Goal: Information Seeking & Learning: Learn about a topic

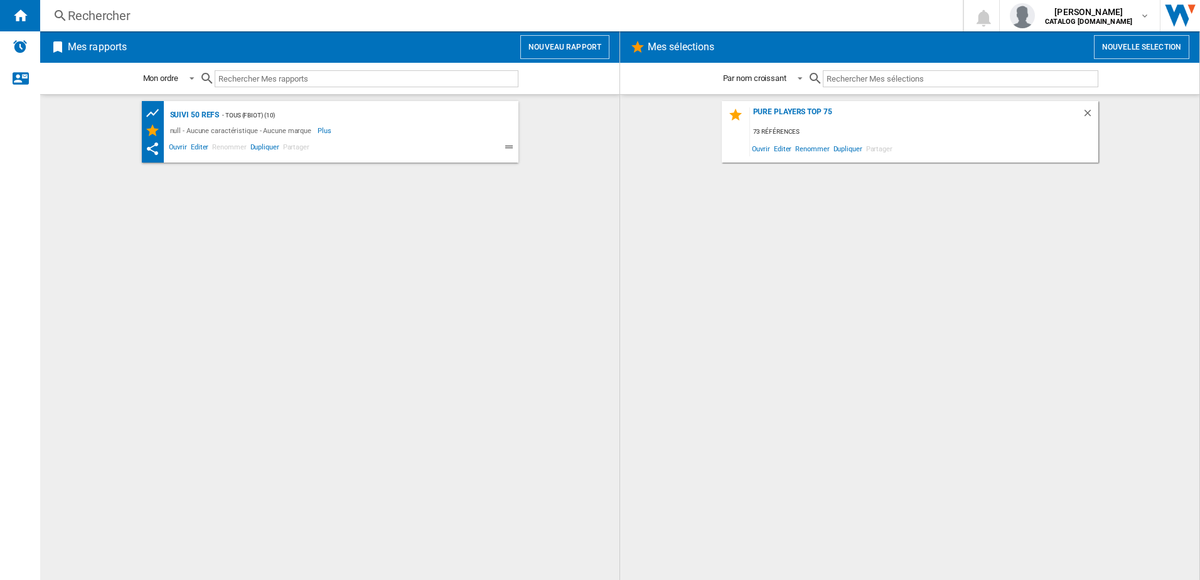
click at [90, 15] on div "Rechercher" at bounding box center [499, 16] width 862 height 18
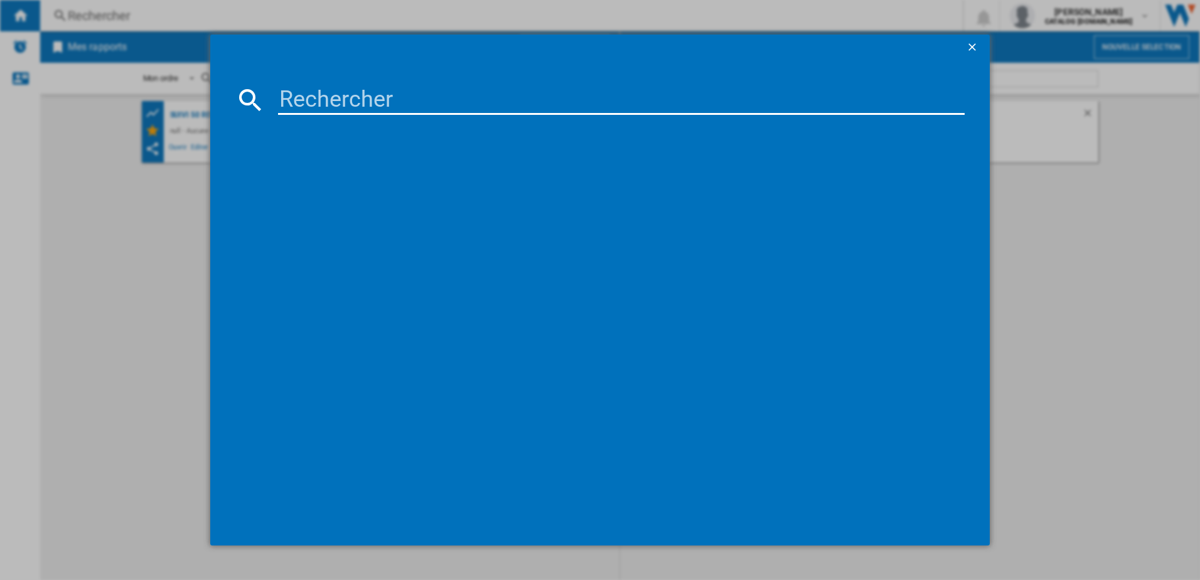
click at [319, 92] on input at bounding box center [621, 100] width 687 height 30
paste input "OW610110"
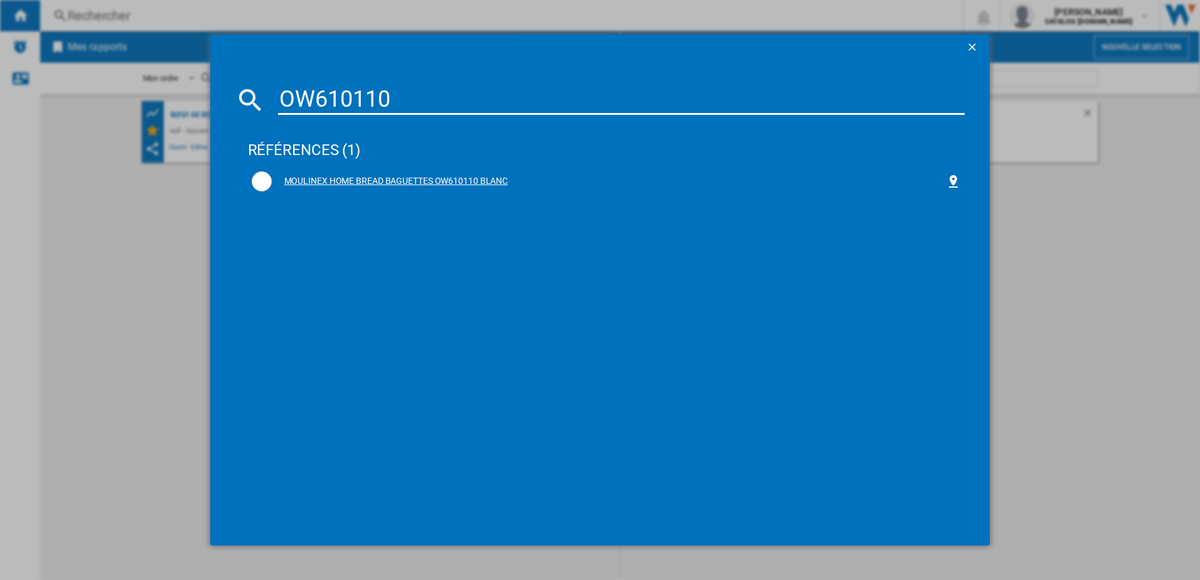
type input "OW610110"
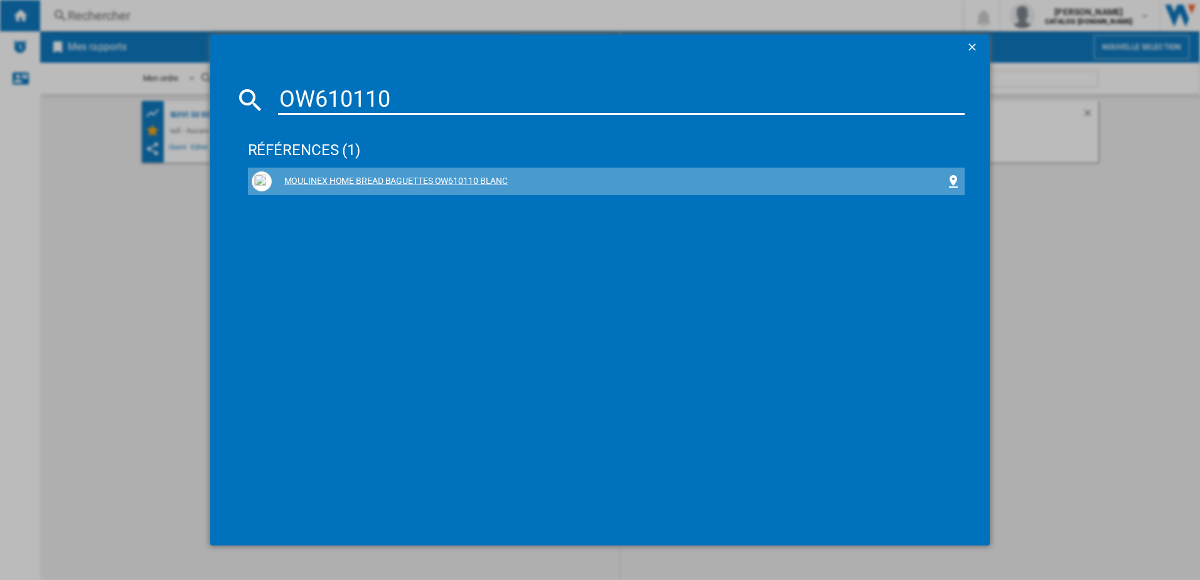
click at [332, 178] on div "MOULINEX HOME BREAD BAGUETTES OW610110 BLANC" at bounding box center [609, 181] width 675 height 13
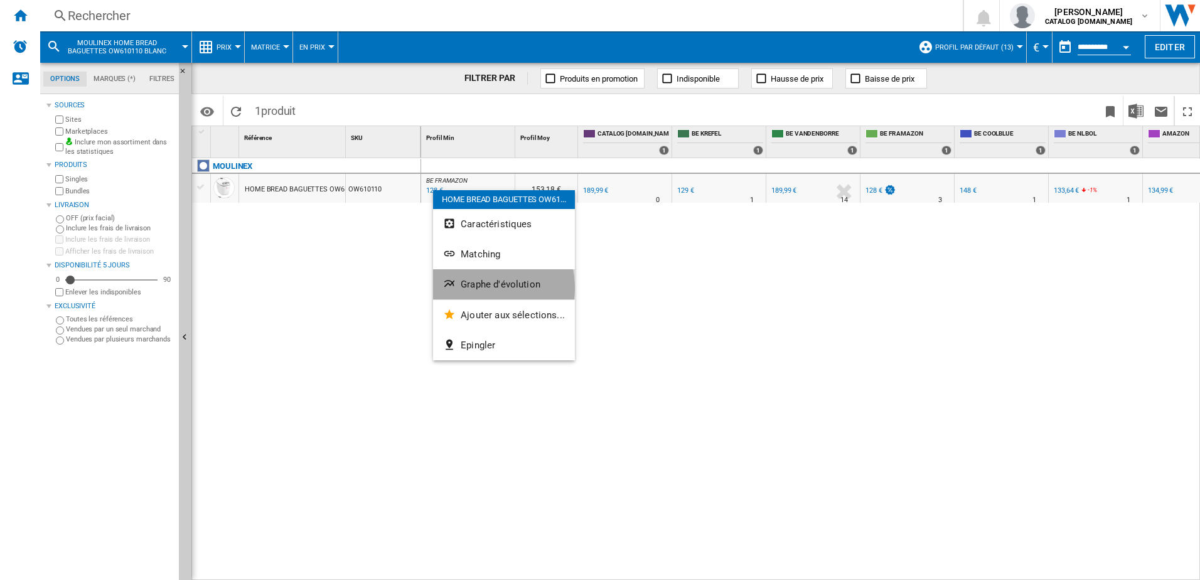
click at [485, 287] on span "Graphe d'évolution" at bounding box center [501, 284] width 80 height 11
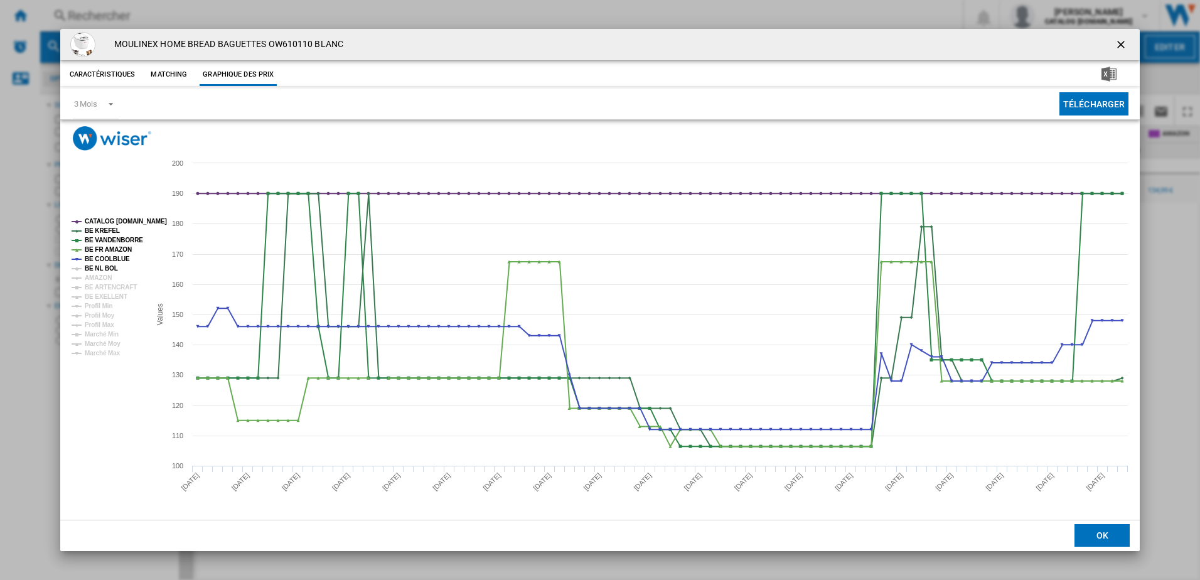
click at [91, 265] on tspan "BE NL BOL" at bounding box center [101, 268] width 33 height 7
click at [95, 277] on tspan "AMAZON" at bounding box center [98, 277] width 27 height 7
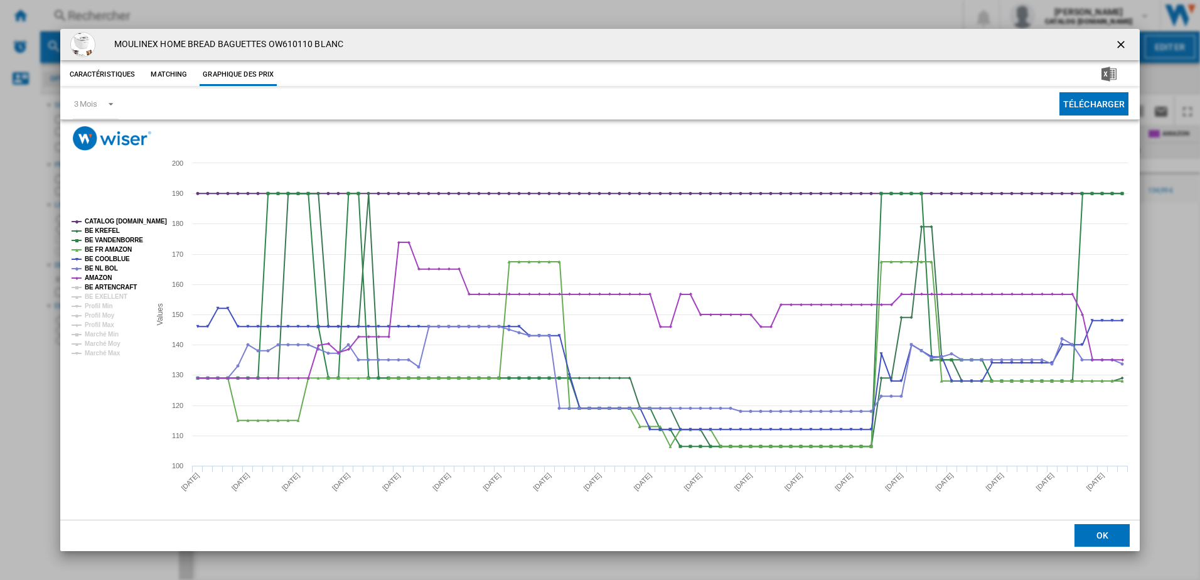
click at [99, 289] on tspan "BE ARTENCRAFT" at bounding box center [111, 287] width 52 height 7
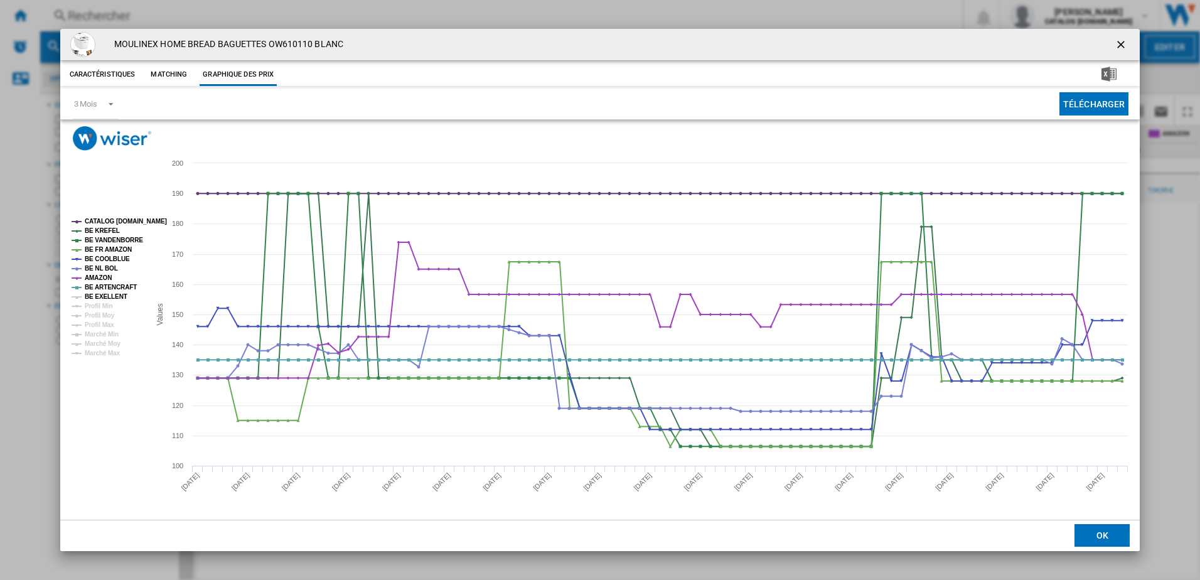
click at [99, 299] on tspan "BE EXELLENT" at bounding box center [106, 296] width 43 height 7
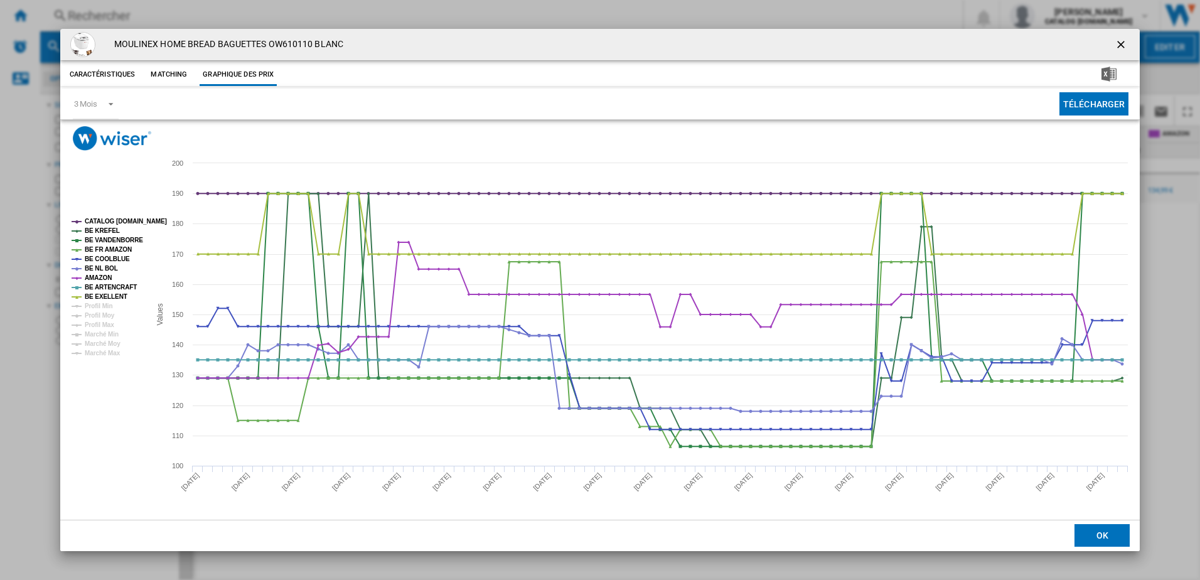
click at [127, 211] on rect "Product popup" at bounding box center [600, 335] width 1080 height 368
click at [129, 222] on tspan "CATALOG [DOMAIN_NAME]" at bounding box center [126, 221] width 82 height 7
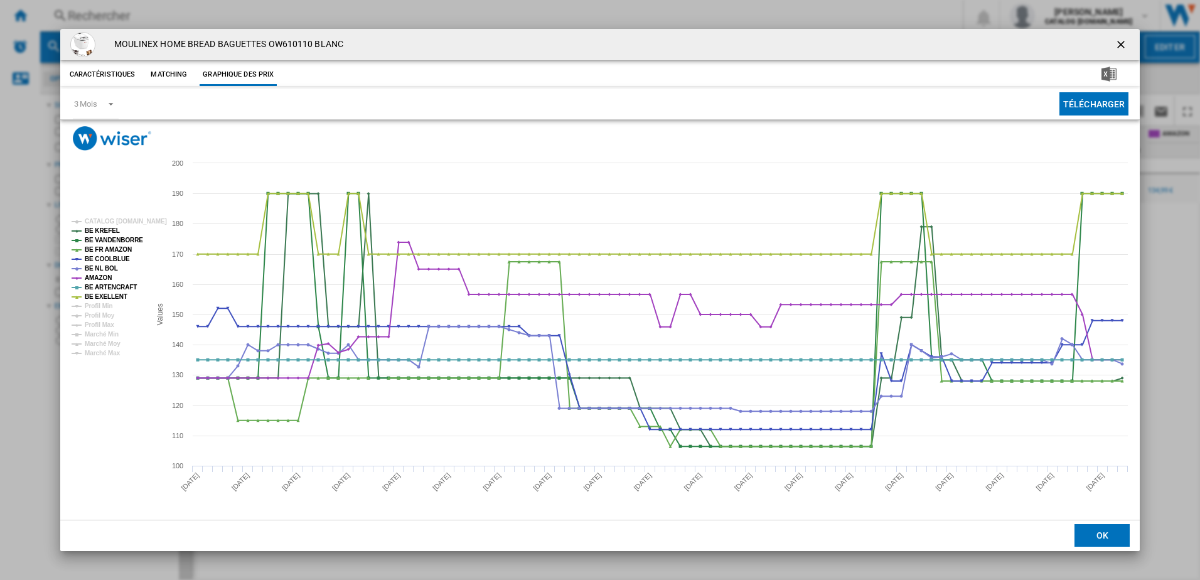
click at [1119, 43] on ng-md-icon "getI18NText('BUTTONS.CLOSE_DIALOG')" at bounding box center [1121, 45] width 15 height 15
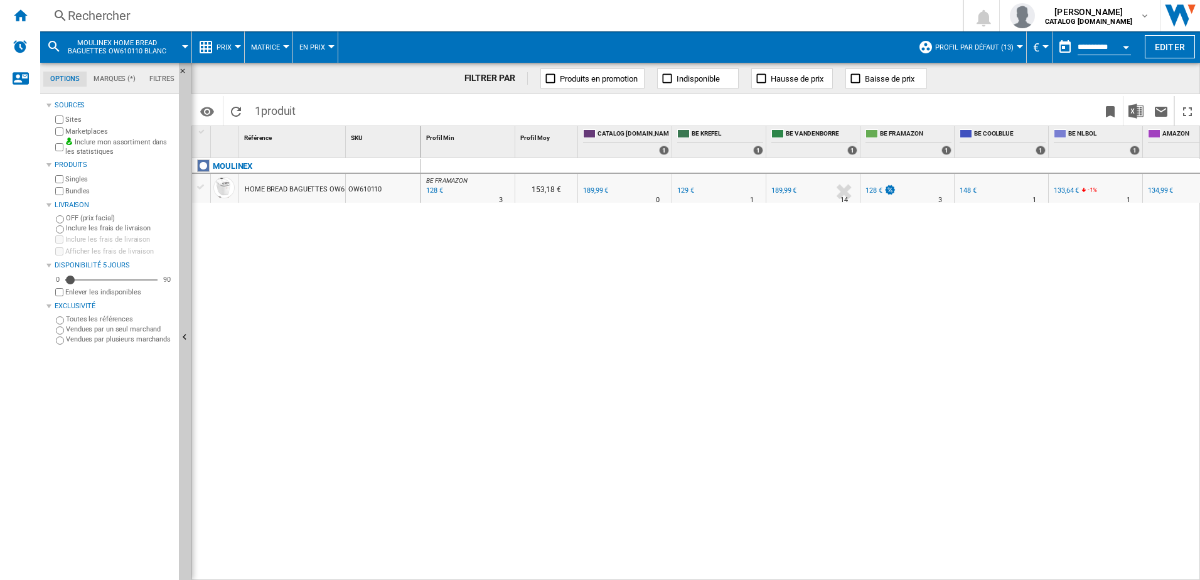
click at [132, 12] on div "Rechercher" at bounding box center [499, 16] width 862 height 18
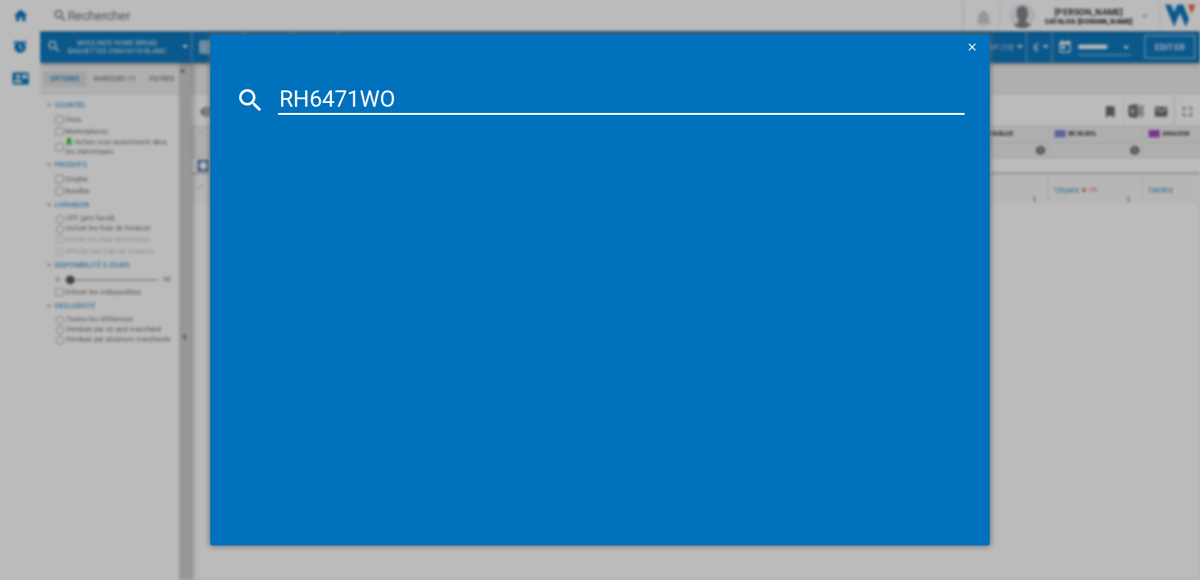
type input "RH6471WO"
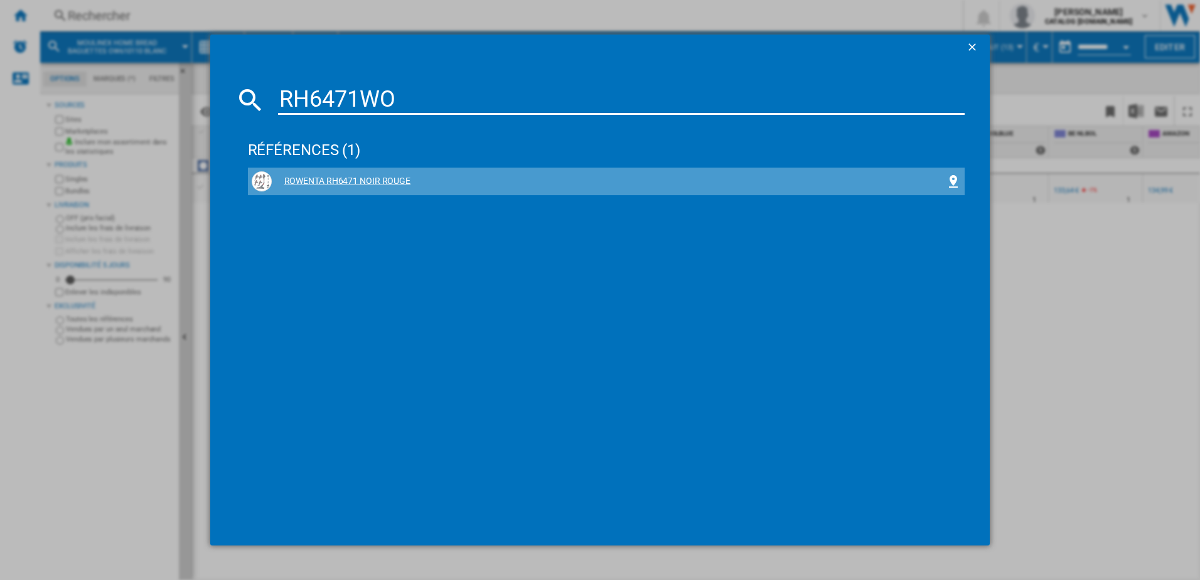
click at [338, 181] on div "ROWENTA RH6471 NOIR ROUGE" at bounding box center [609, 181] width 675 height 13
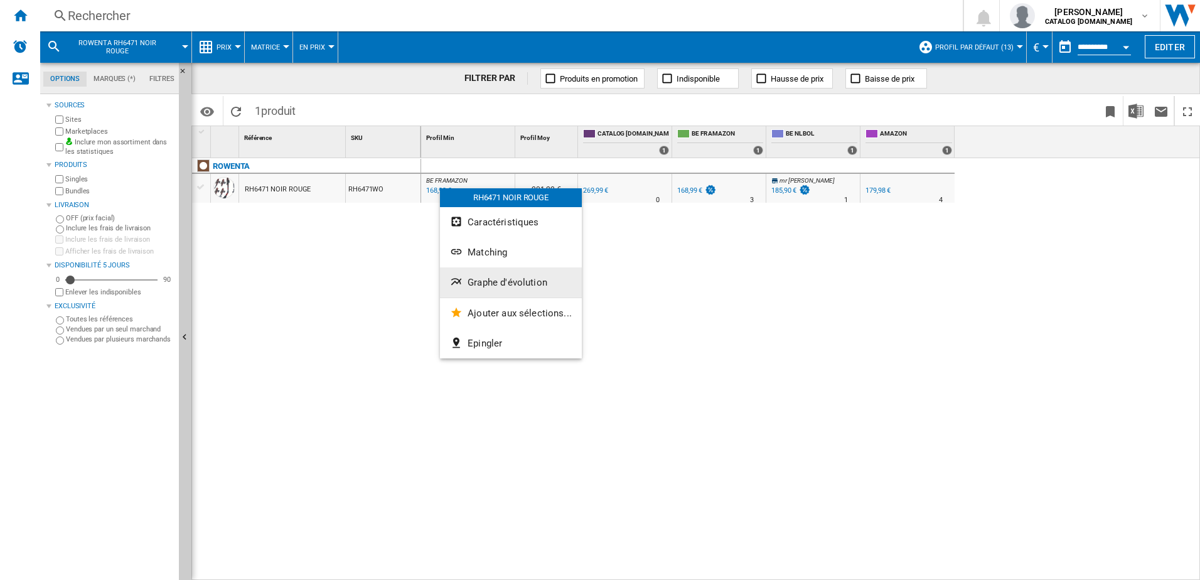
click at [486, 280] on span "Graphe d'évolution" at bounding box center [507, 282] width 80 height 11
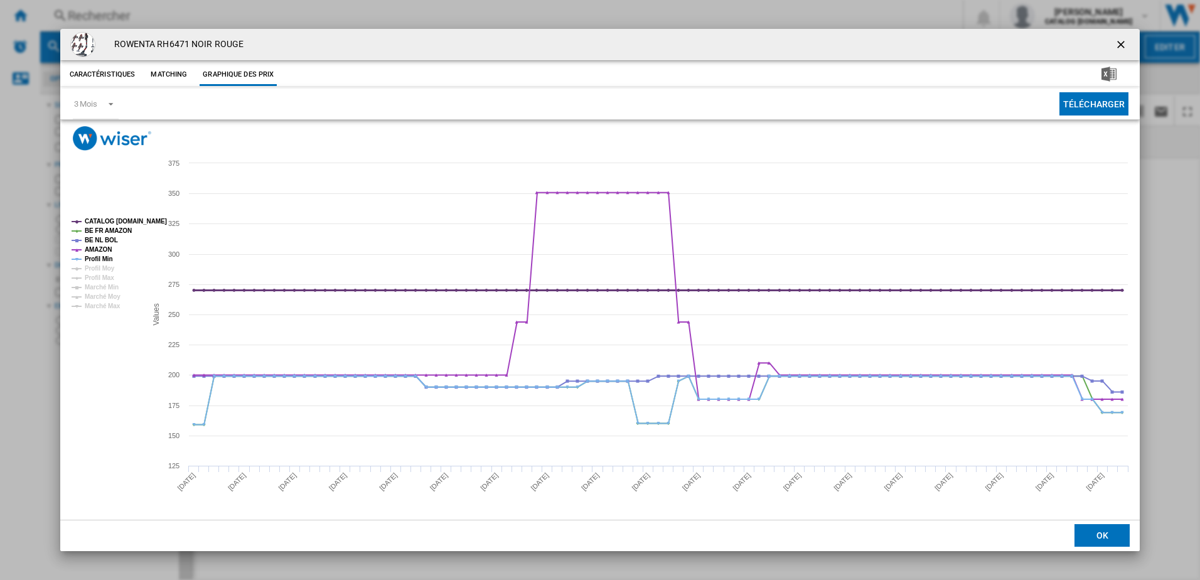
click at [113, 219] on tspan "CATALOG [DOMAIN_NAME]" at bounding box center [126, 221] width 82 height 7
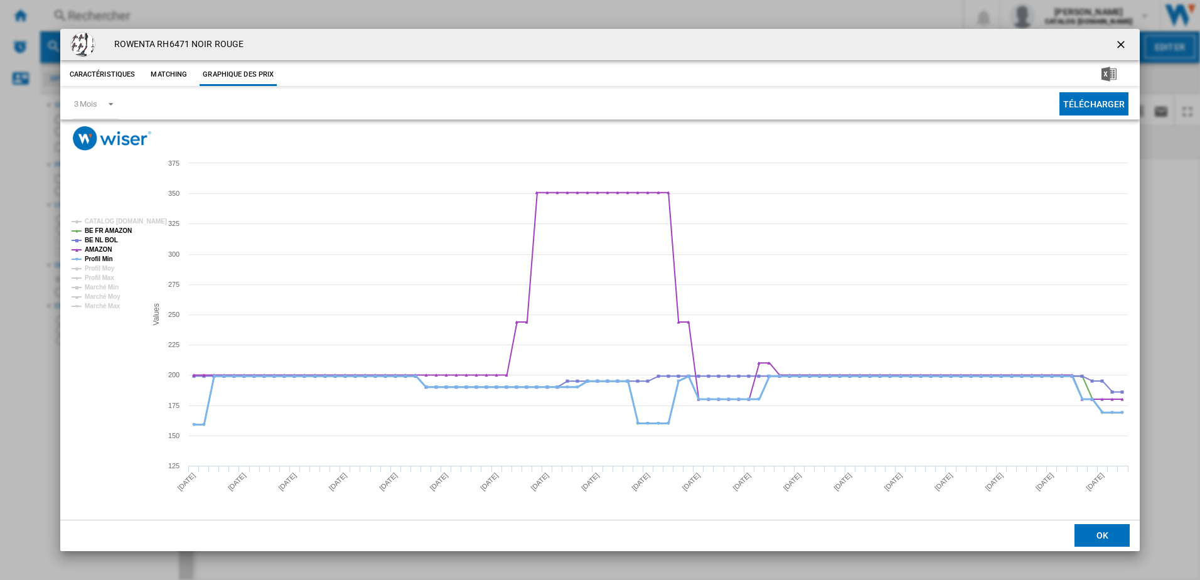
click at [99, 257] on tspan "Profil Min" at bounding box center [99, 258] width 28 height 7
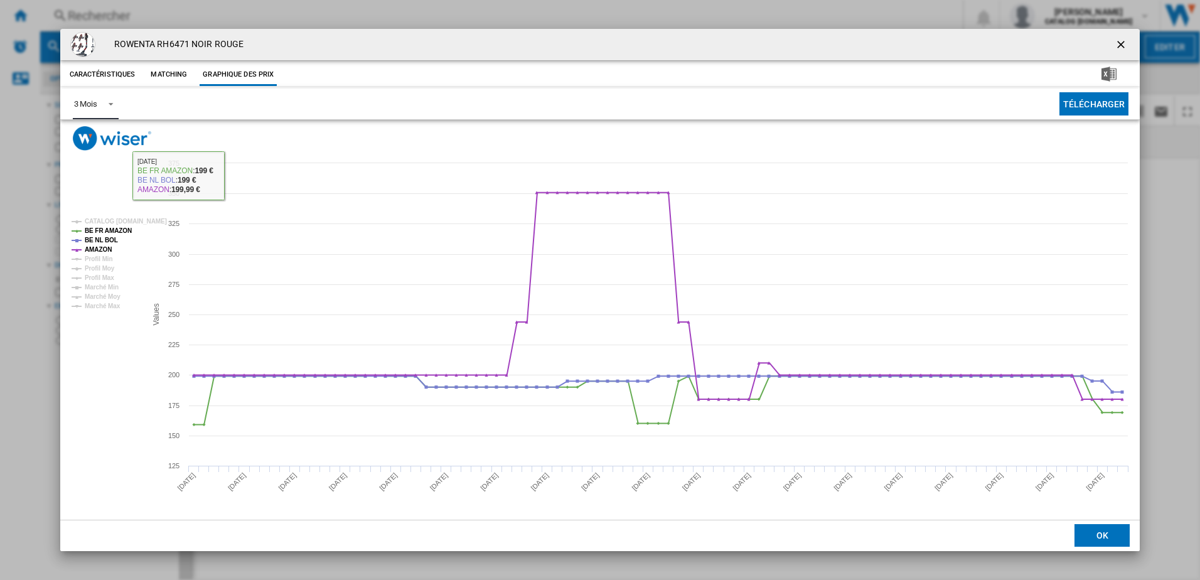
click at [109, 102] on span "Product popup" at bounding box center [107, 102] width 15 height 11
click at [102, 136] on md-option "6 Mois" at bounding box center [105, 134] width 85 height 30
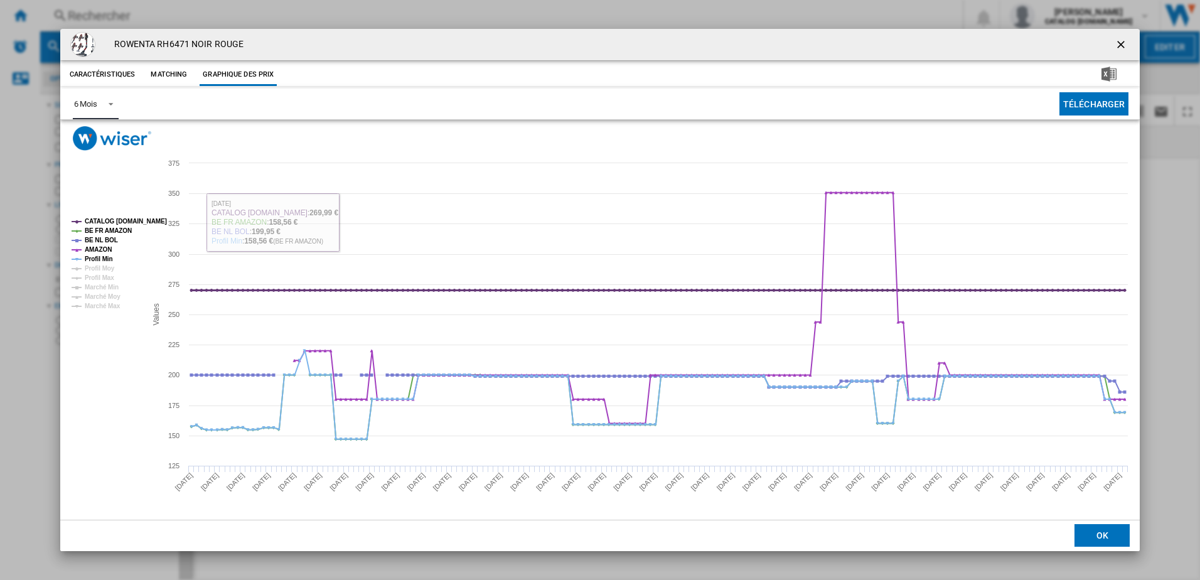
click at [128, 220] on tspan "CATALOG [DOMAIN_NAME]" at bounding box center [126, 221] width 82 height 7
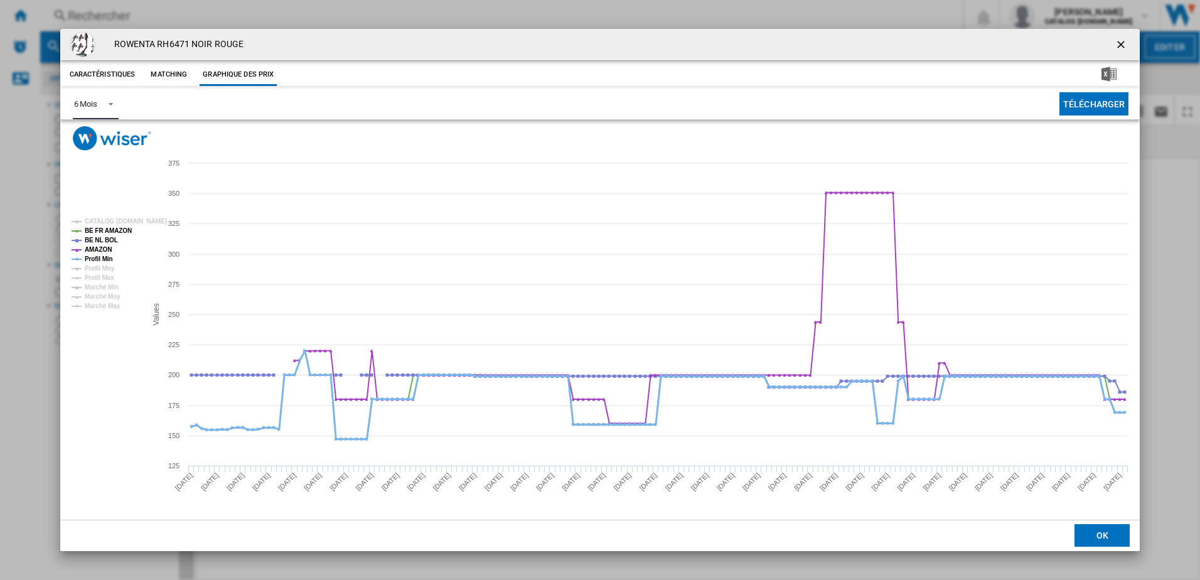
click at [102, 257] on tspan "Profil Min" at bounding box center [99, 258] width 28 height 7
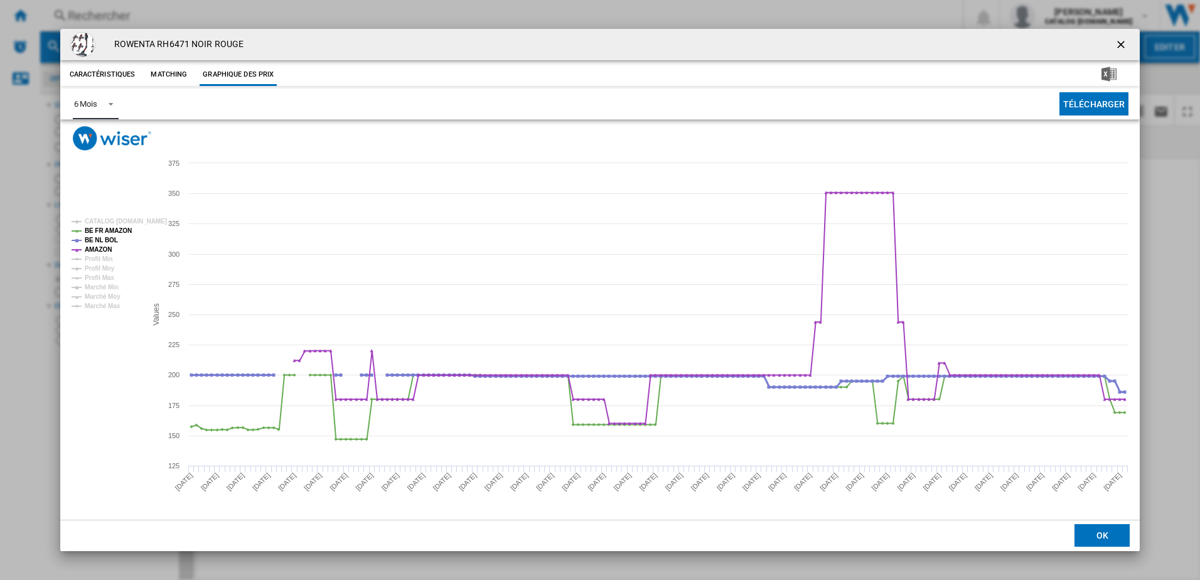
click at [104, 239] on tspan "BE NL BOL" at bounding box center [101, 240] width 33 height 7
click at [109, 238] on tspan "BE NL BOL" at bounding box center [101, 240] width 33 height 7
click at [104, 240] on tspan "BE NL BOL" at bounding box center [101, 240] width 33 height 7
click at [1122, 42] on ng-md-icon "getI18NText('BUTTONS.CLOSE_DIALOG')" at bounding box center [1121, 45] width 15 height 15
